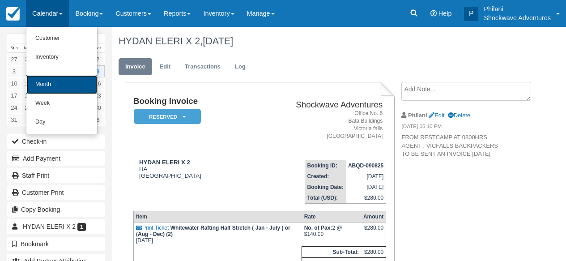
click at [68, 86] on link "Month" at bounding box center [61, 84] width 71 height 19
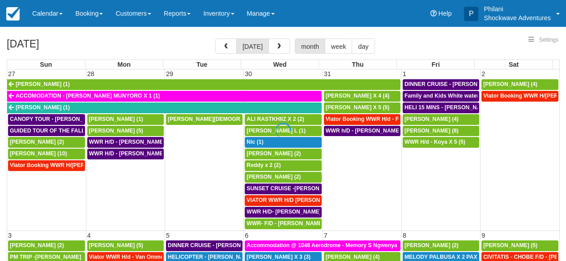
select select
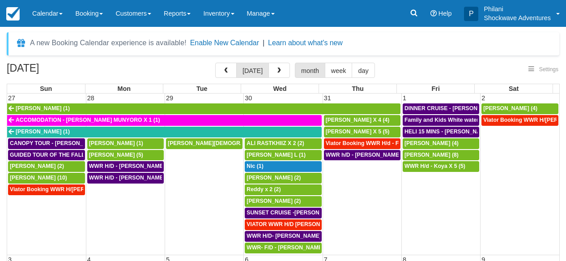
select select
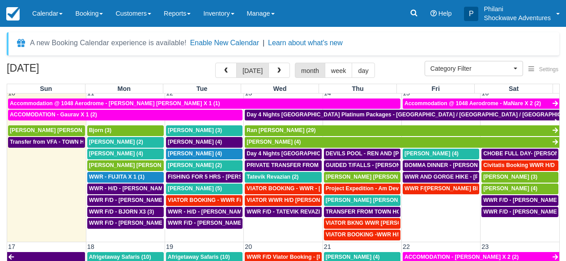
scroll to position [314, 0]
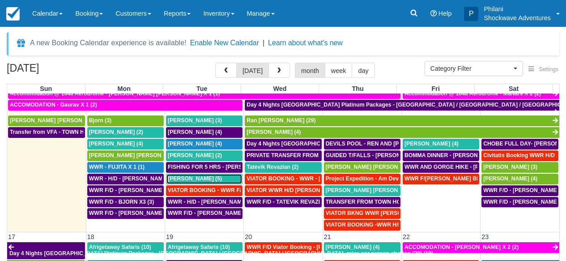
click at [207, 178] on div "[PERSON_NAME] (5)" at bounding box center [204, 178] width 73 height 7
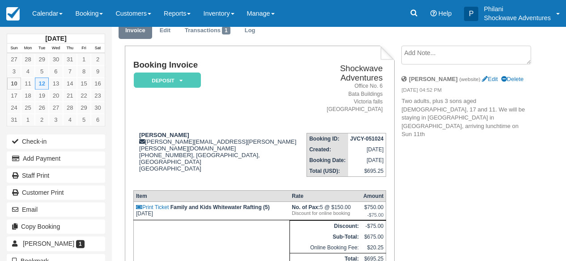
scroll to position [37, 0]
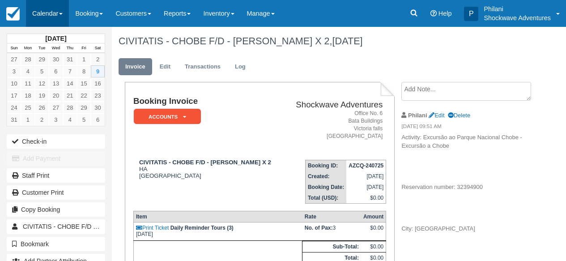
click at [54, 16] on link "Calendar" at bounding box center [47, 13] width 43 height 27
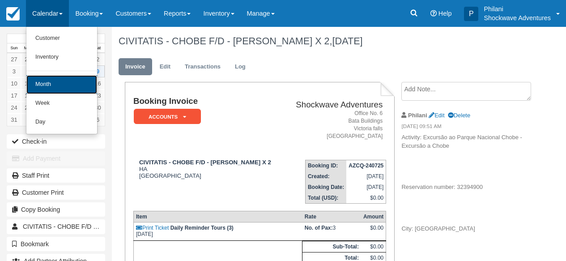
click at [51, 83] on link "Month" at bounding box center [61, 84] width 71 height 19
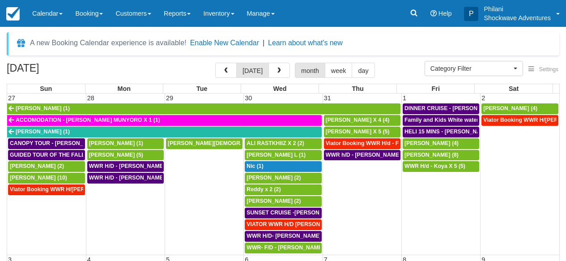
select select
